Goal: Transaction & Acquisition: Purchase product/service

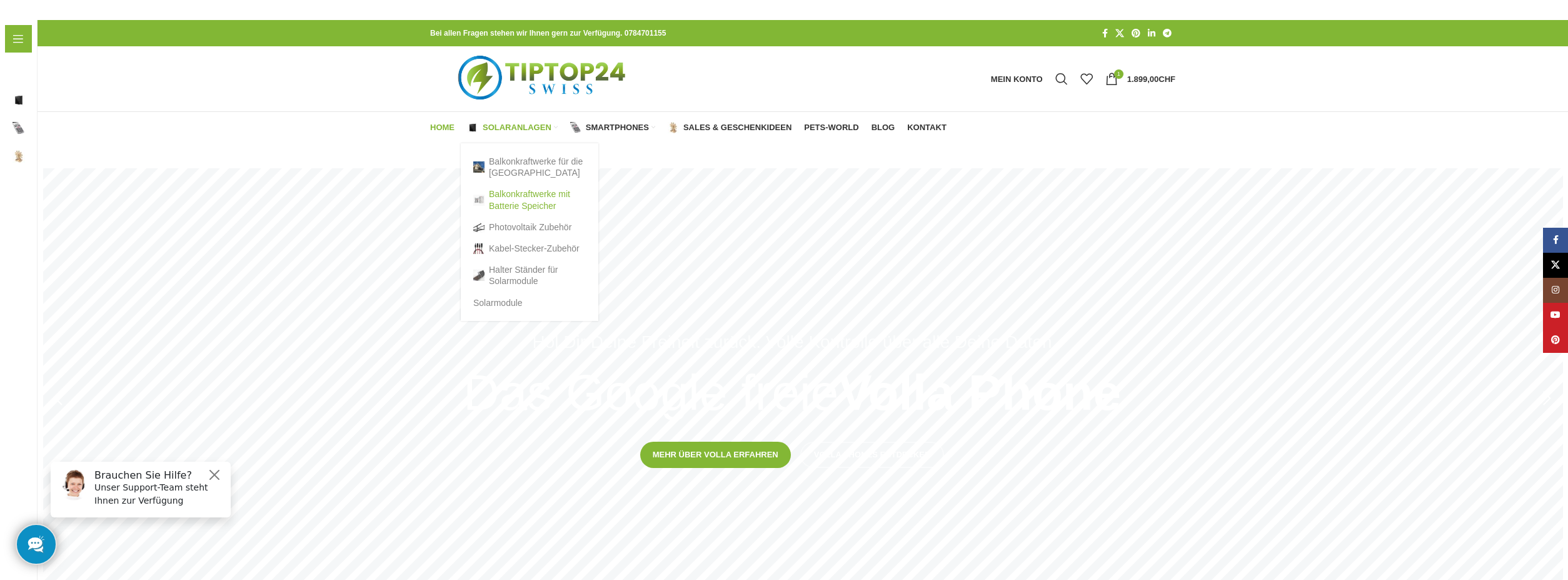
click at [526, 193] on link "Balkonkraftwerke mit Batterie Speicher" at bounding box center [529, 199] width 112 height 32
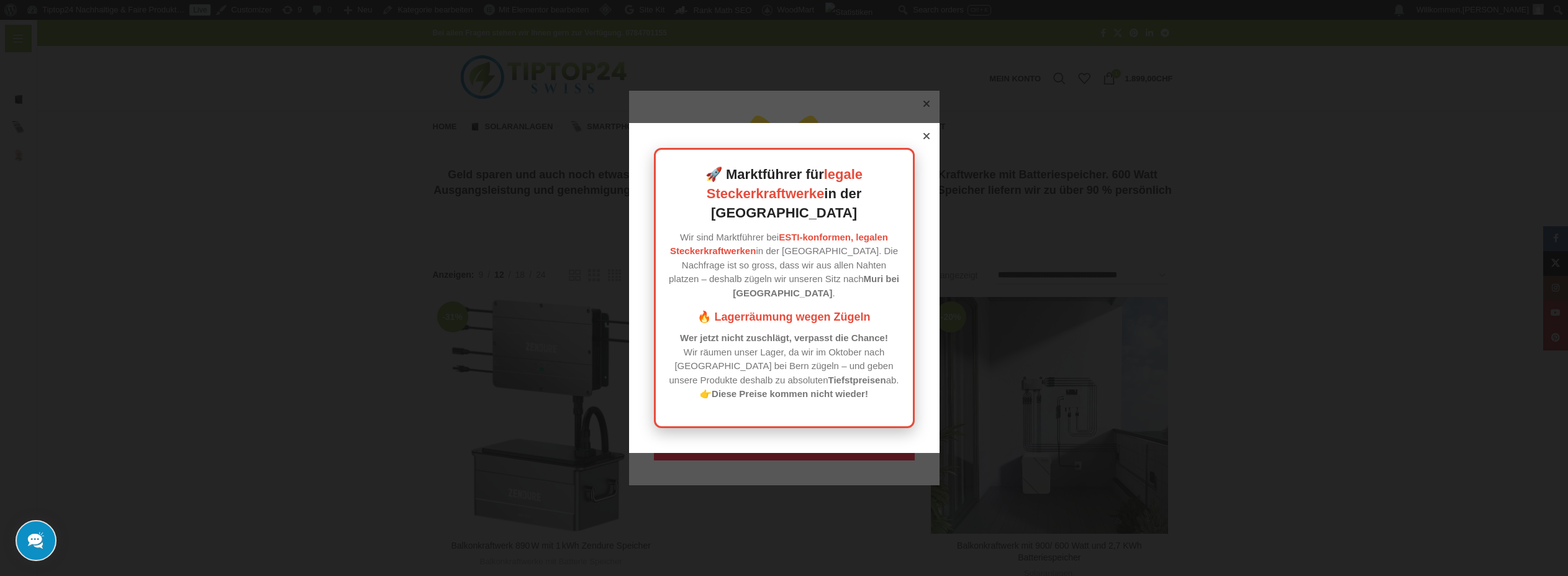
click at [922, 139] on icon at bounding box center [925, 136] width 6 height 6
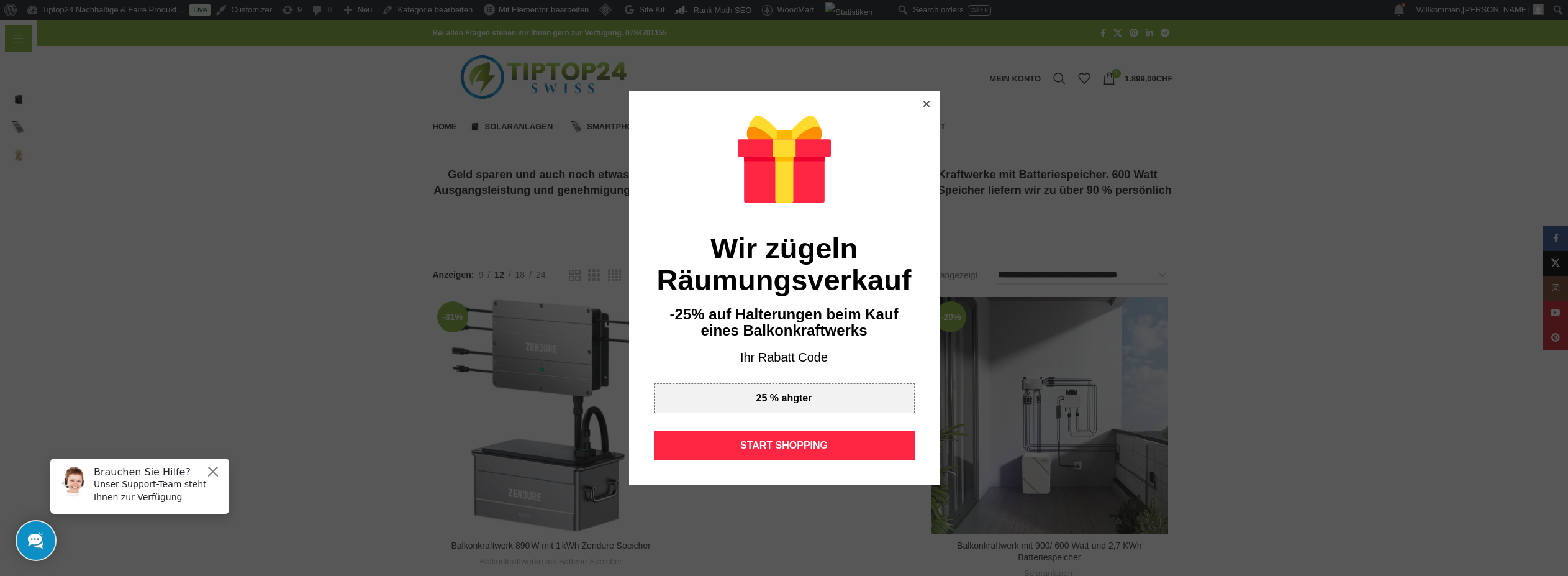
click at [920, 108] on div at bounding box center [926, 104] width 12 height 12
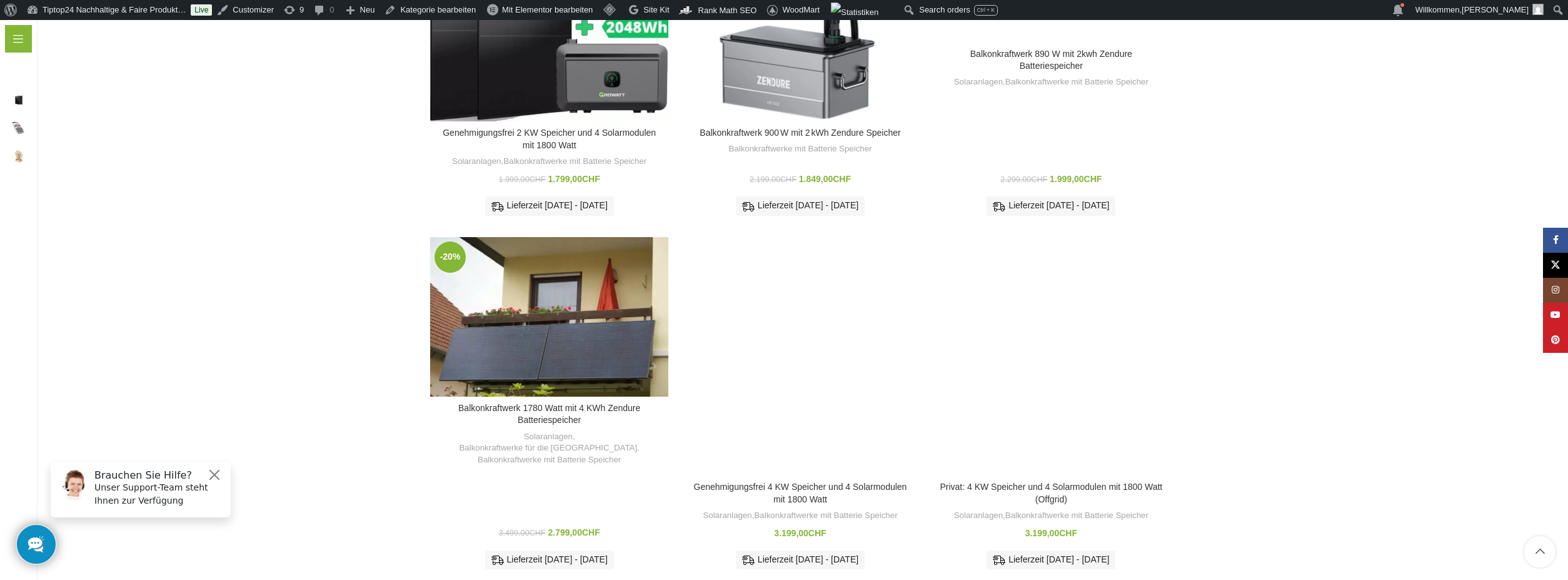
scroll to position [43, 0]
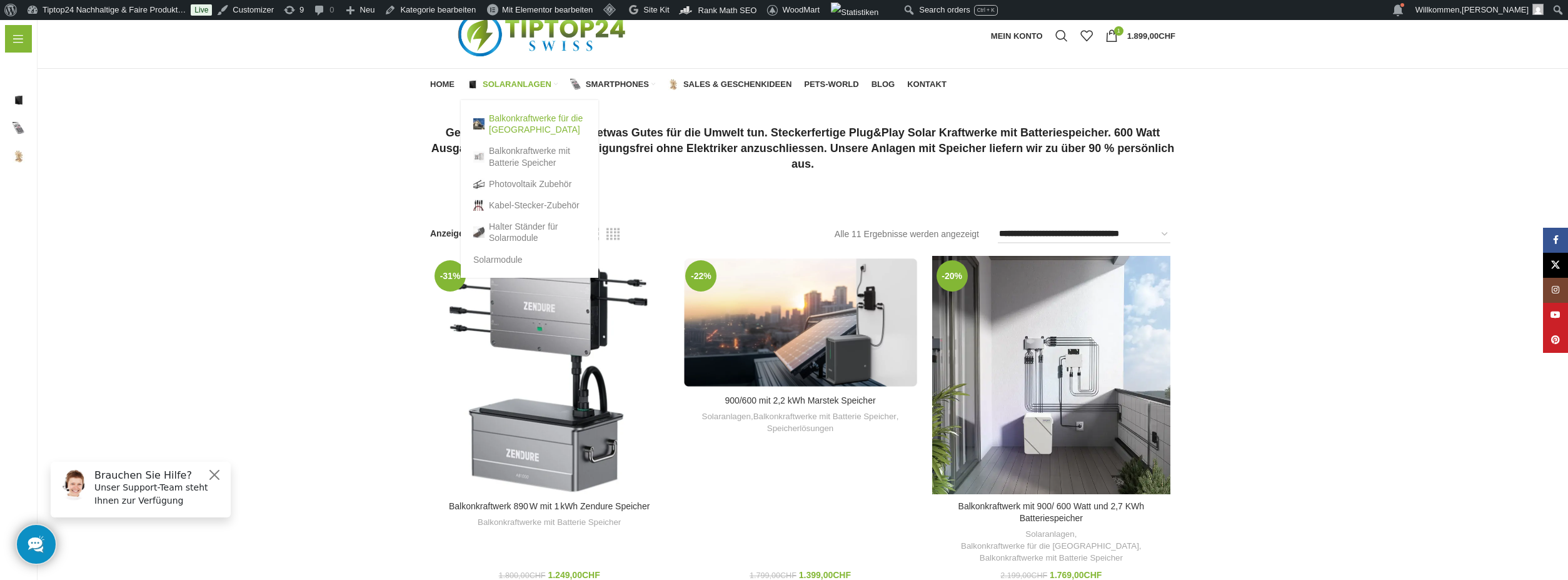
click at [521, 122] on link "Balkonkraftwerke für die [GEOGRAPHIC_DATA]" at bounding box center [529, 123] width 112 height 32
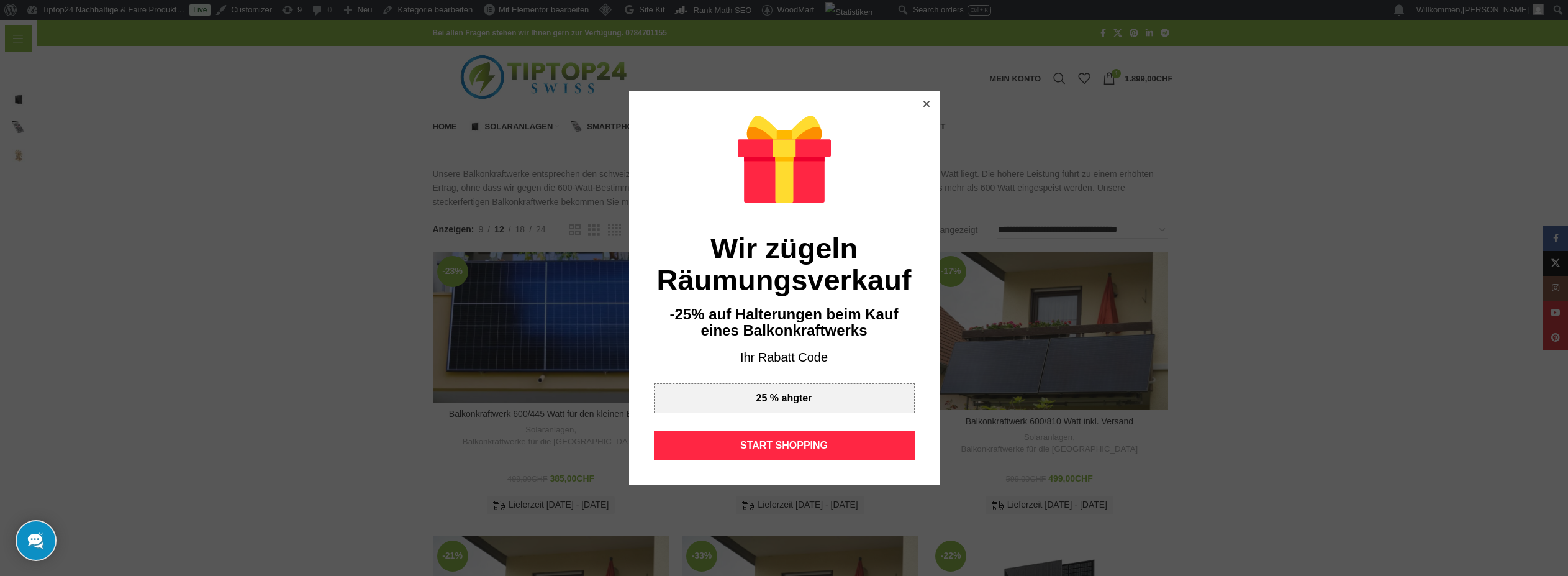
click at [923, 104] on icon at bounding box center [926, 104] width 6 height 6
